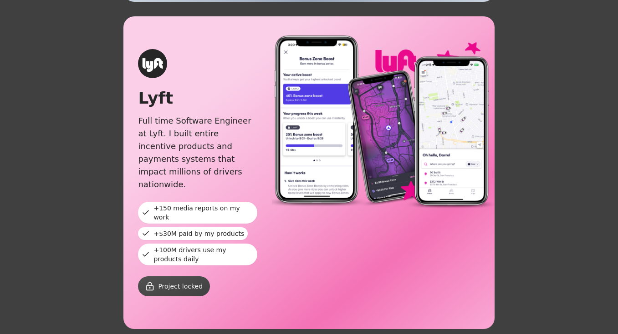
scroll to position [1410, 0]
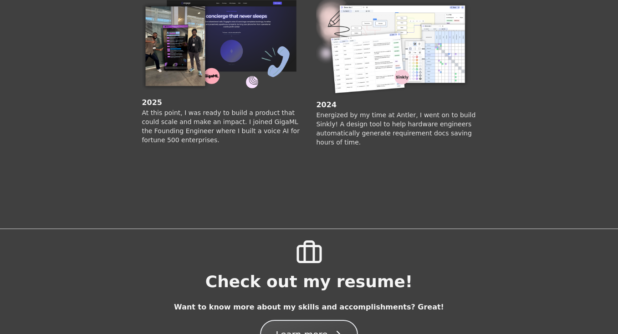
scroll to position [831, 0]
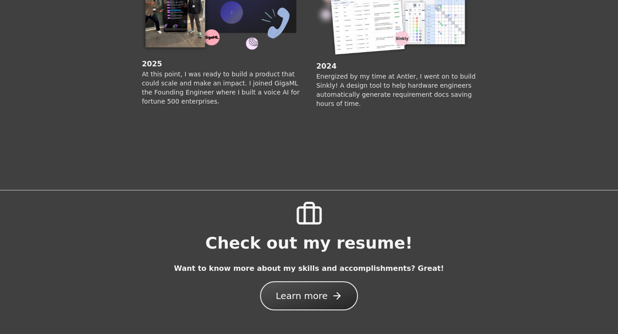
click at [306, 290] on span "Learn more" at bounding box center [301, 296] width 52 height 13
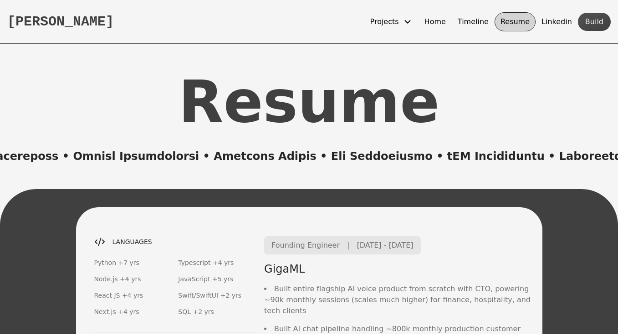
click at [487, 20] on button "Timeline" at bounding box center [472, 21] width 43 height 19
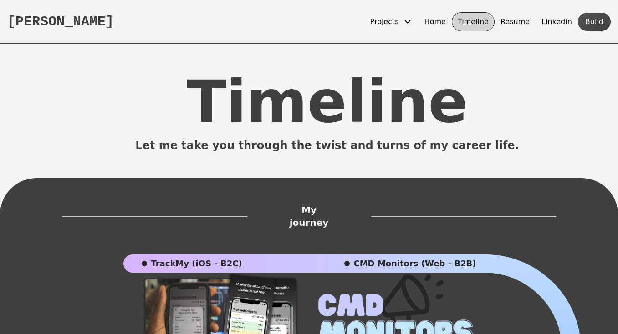
scroll to position [0, 0]
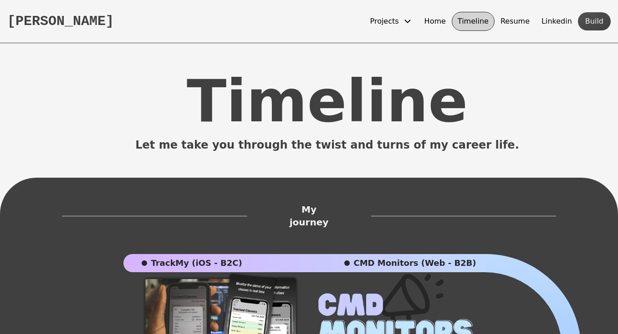
click at [399, 16] on span "Projects" at bounding box center [384, 21] width 29 height 11
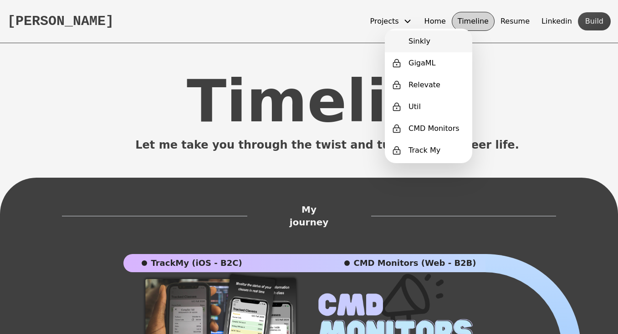
click at [411, 43] on span "Sinkly" at bounding box center [419, 41] width 22 height 11
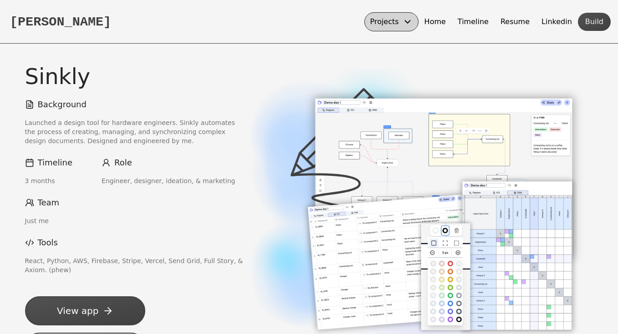
click at [41, 13] on div "[PERSON_NAME] Projects Home Timeline Resume Linkedin Build" at bounding box center [309, 22] width 618 height 44
click at [55, 22] on button "[PERSON_NAME]" at bounding box center [60, 21] width 101 height 15
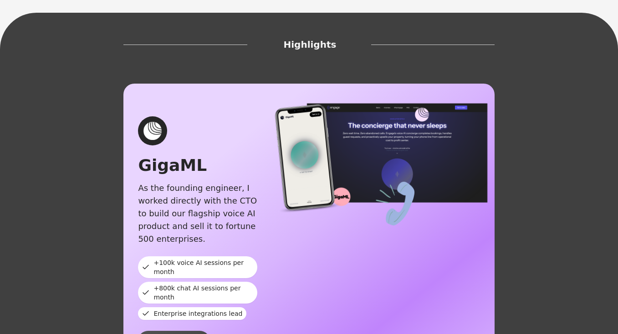
scroll to position [237, 0]
